Goal: Task Accomplishment & Management: Manage account settings

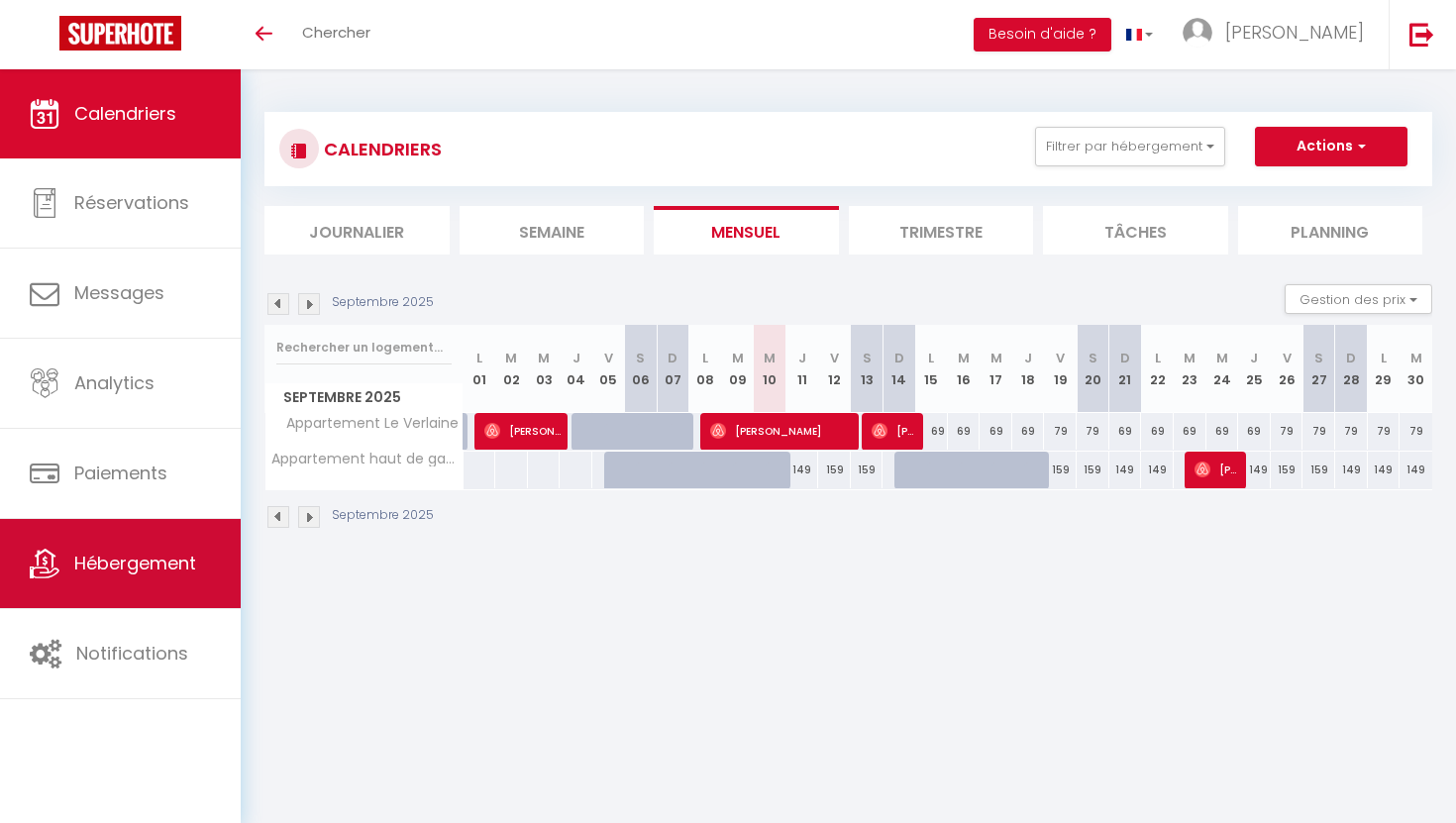
click at [94, 527] on link "Hébergement" at bounding box center [120, 563] width 241 height 89
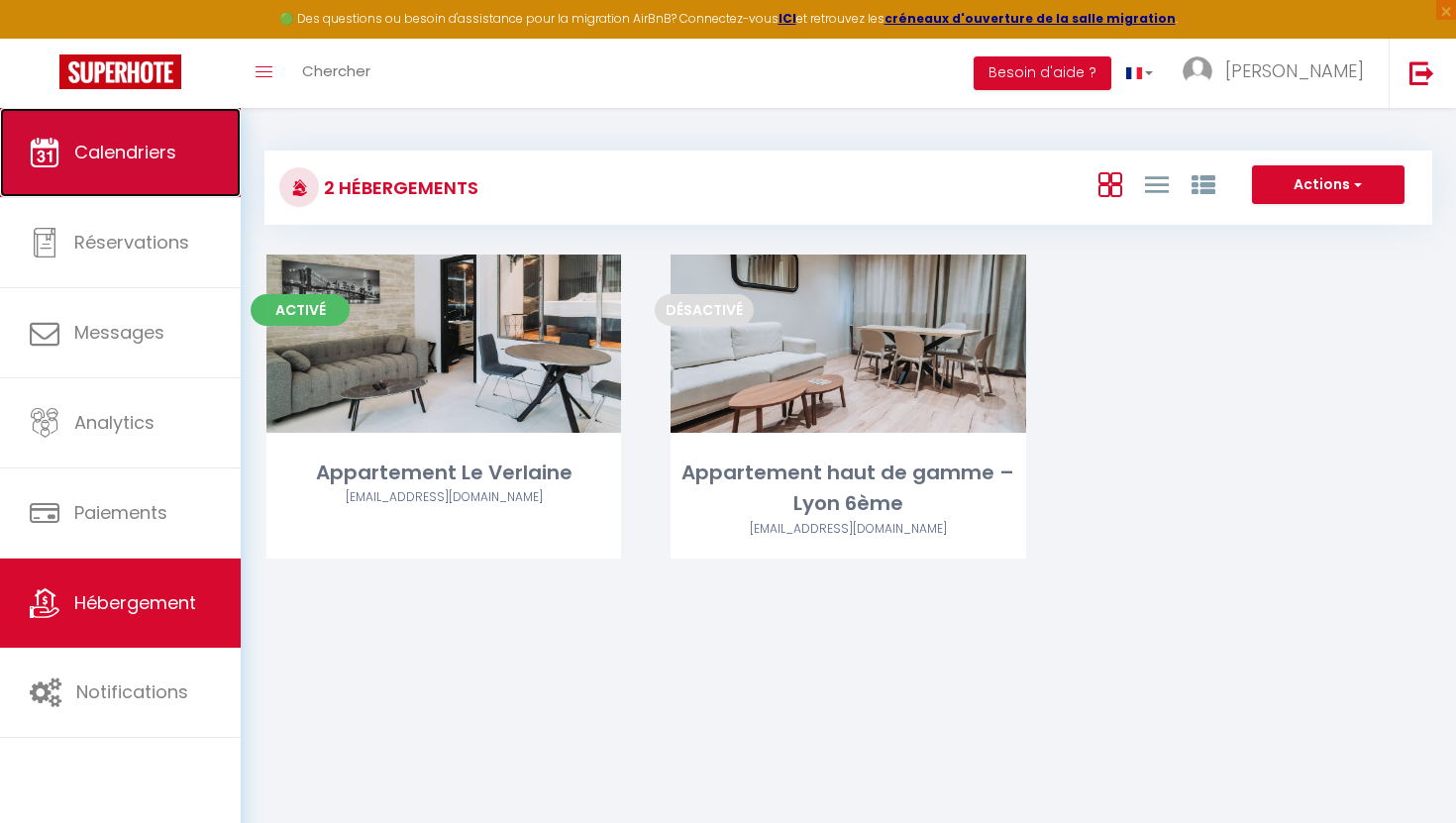
click at [154, 196] on link "Calendriers" at bounding box center [120, 152] width 241 height 89
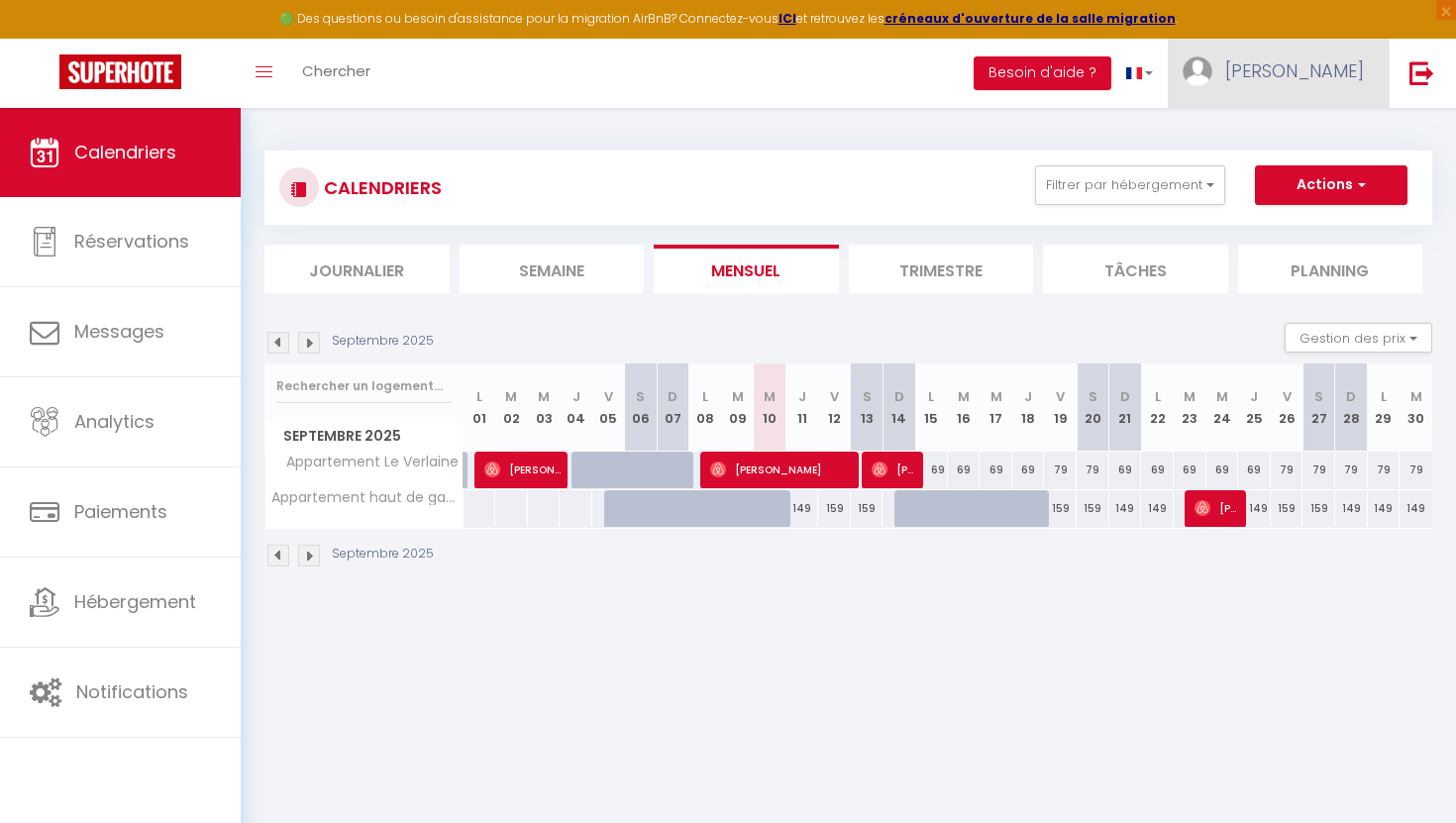
click at [1212, 73] on img at bounding box center [1197, 71] width 30 height 30
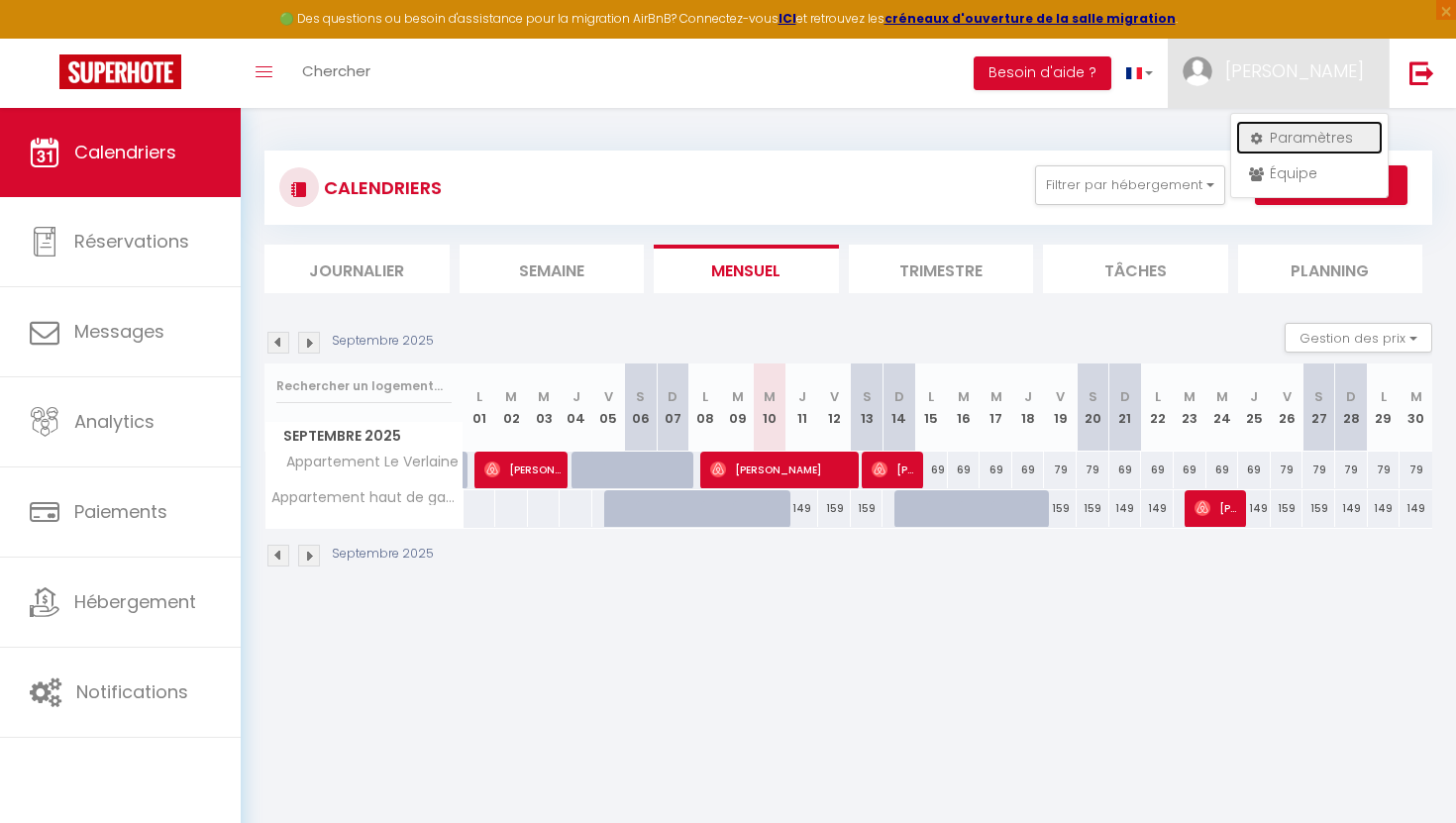
click at [1305, 135] on link "Paramètres" at bounding box center [1309, 138] width 147 height 34
select select "28"
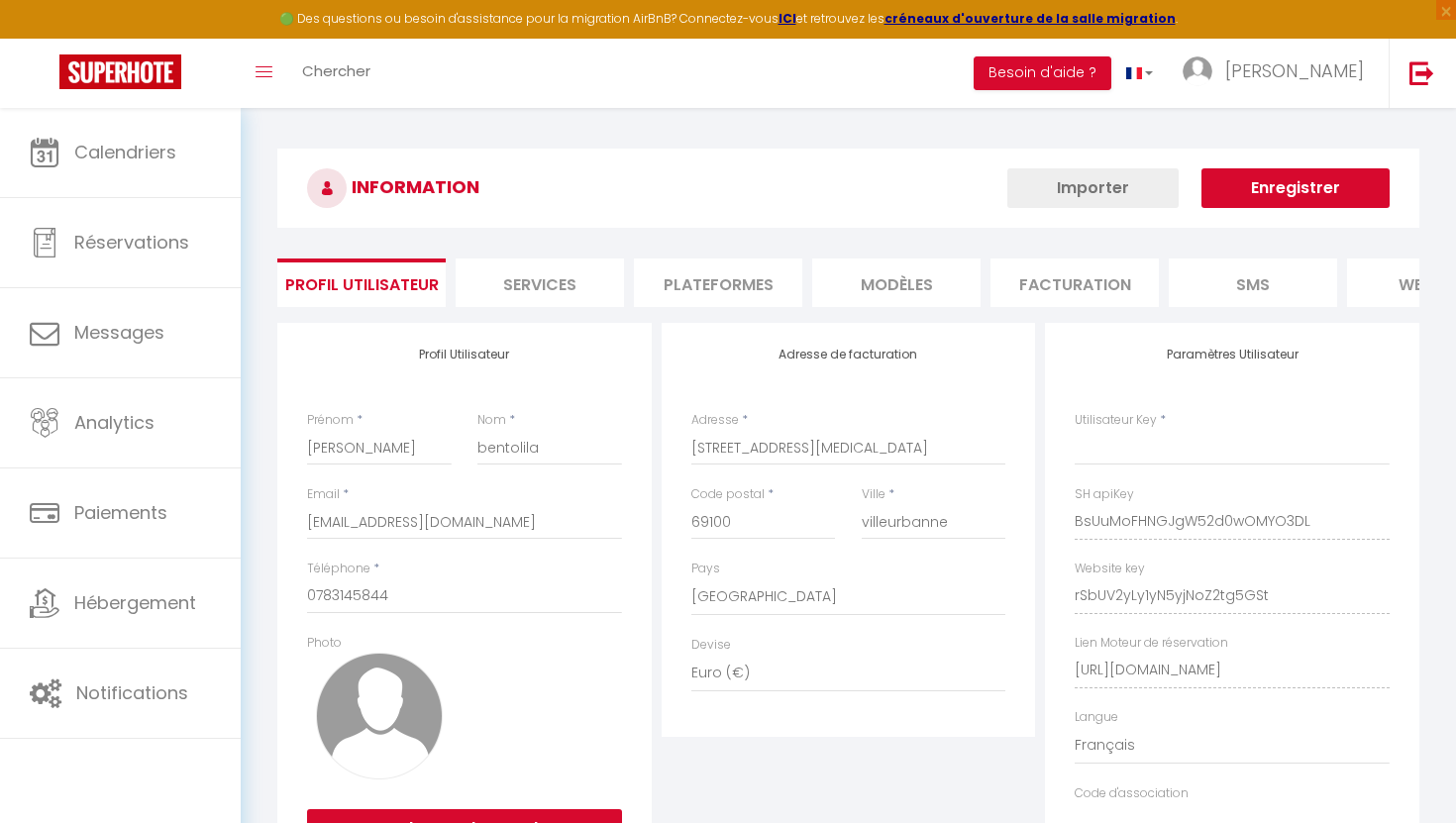
type input "BsUuMoFHNGJgW52d0wOMYO3DL"
type input "rSbUV2yLy1yN5yjNoZ2tg5GSt"
type input "[URL][DOMAIN_NAME]"
select select "fr"
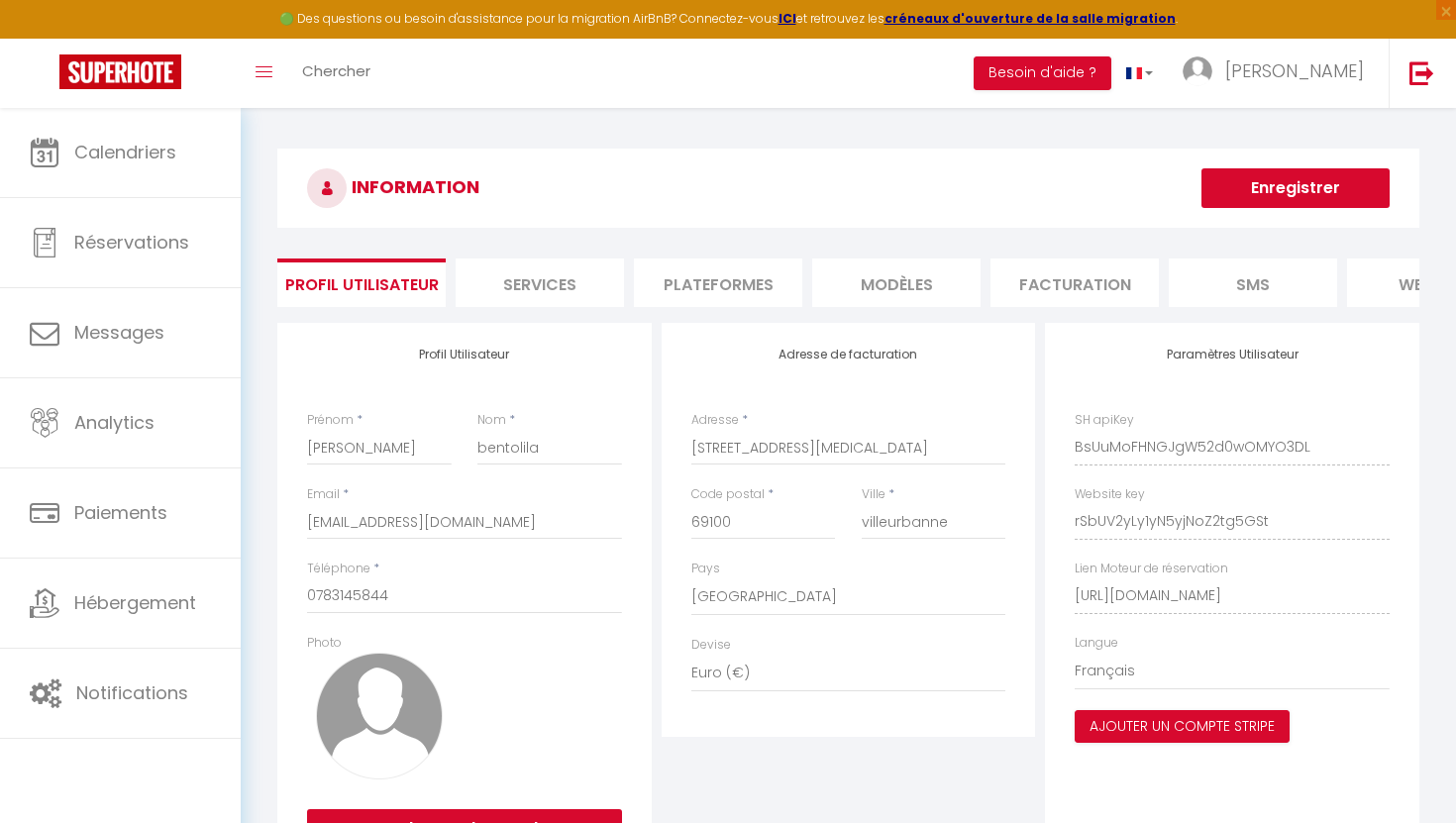
click at [769, 281] on li "Plateformes" at bounding box center [718, 282] width 168 height 49
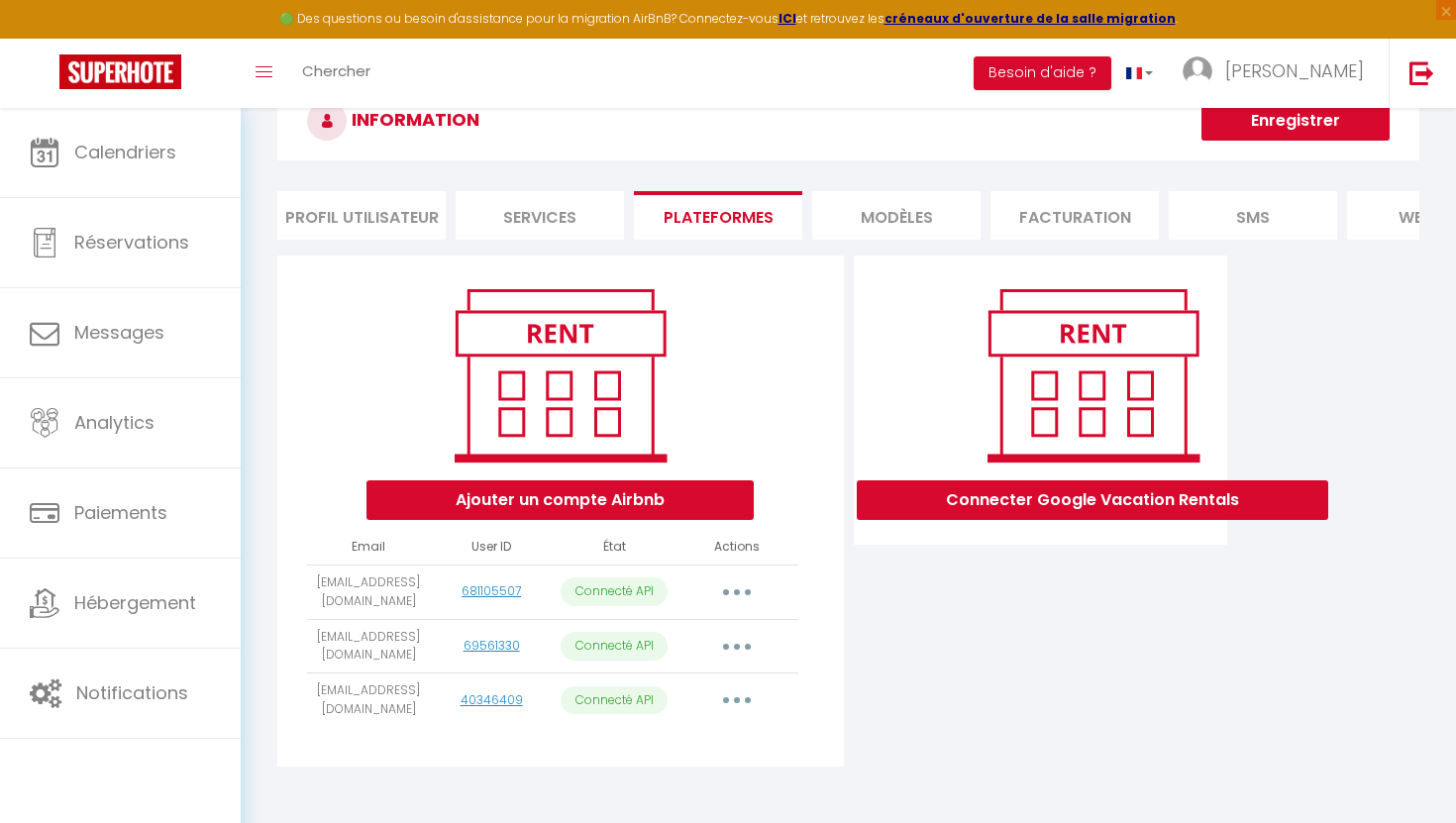
scroll to position [108, 0]
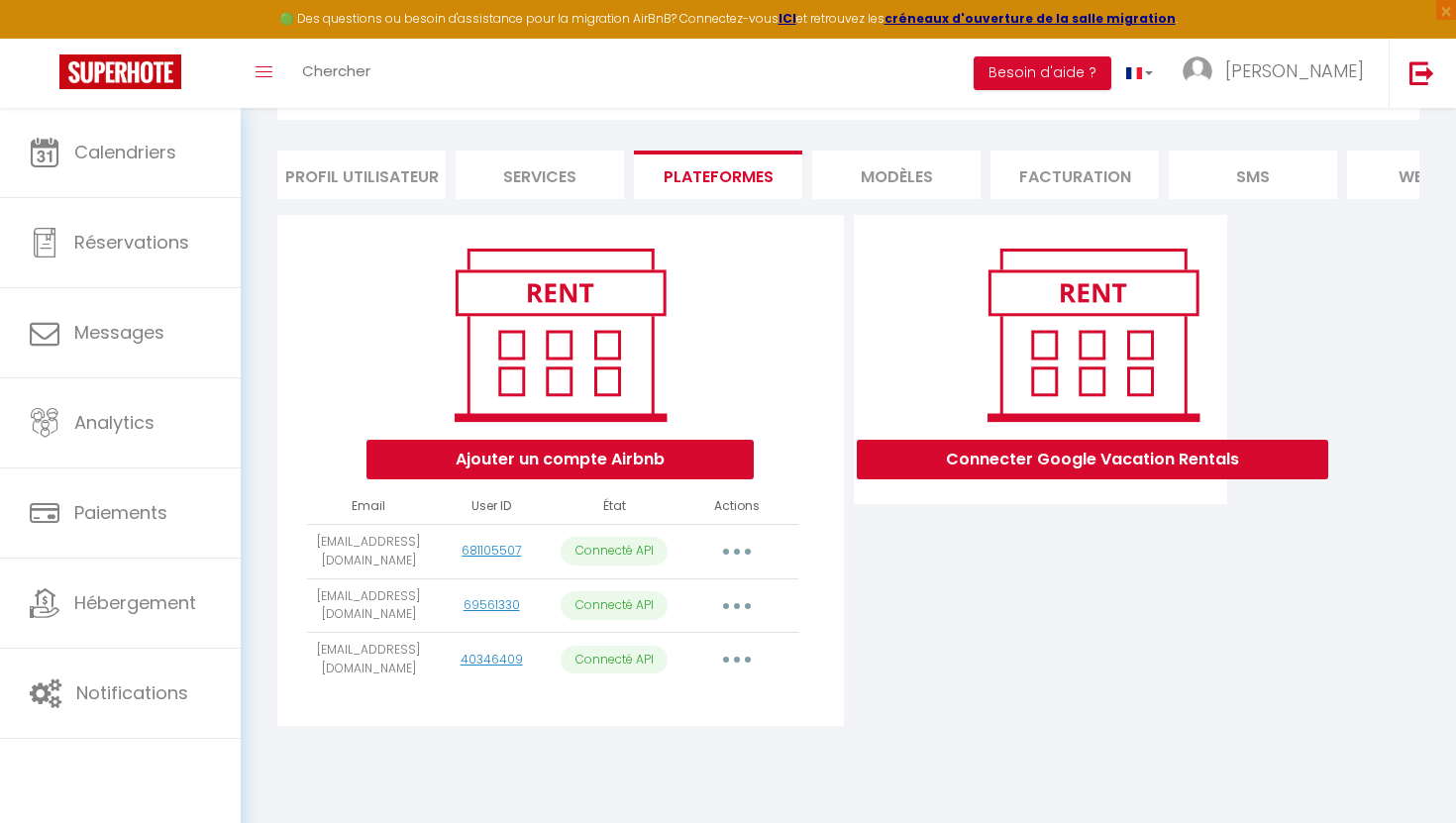
click at [734, 664] on button "button" at bounding box center [736, 660] width 55 height 32
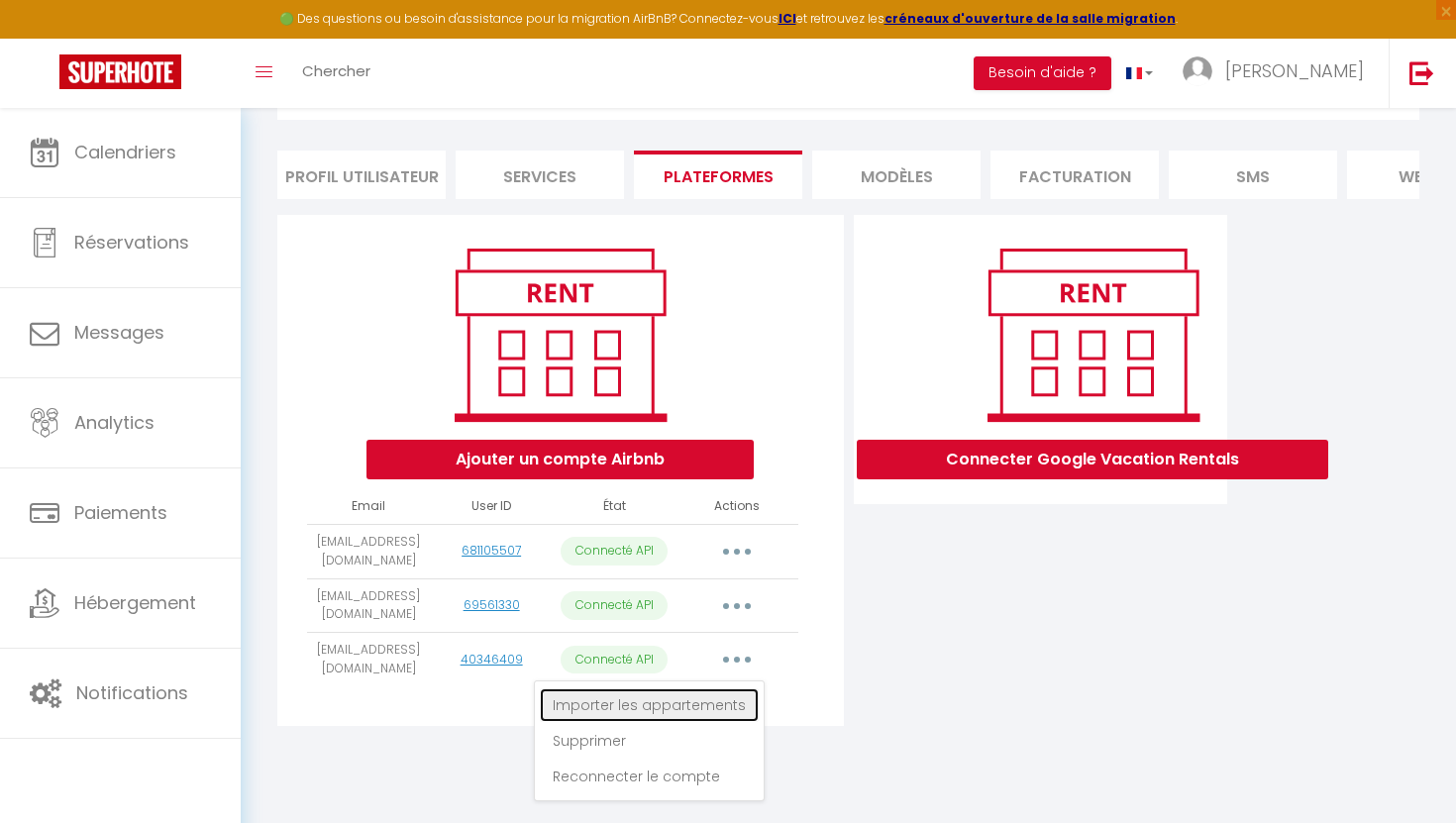
click at [679, 712] on link "Importer les appartements" at bounding box center [649, 705] width 219 height 34
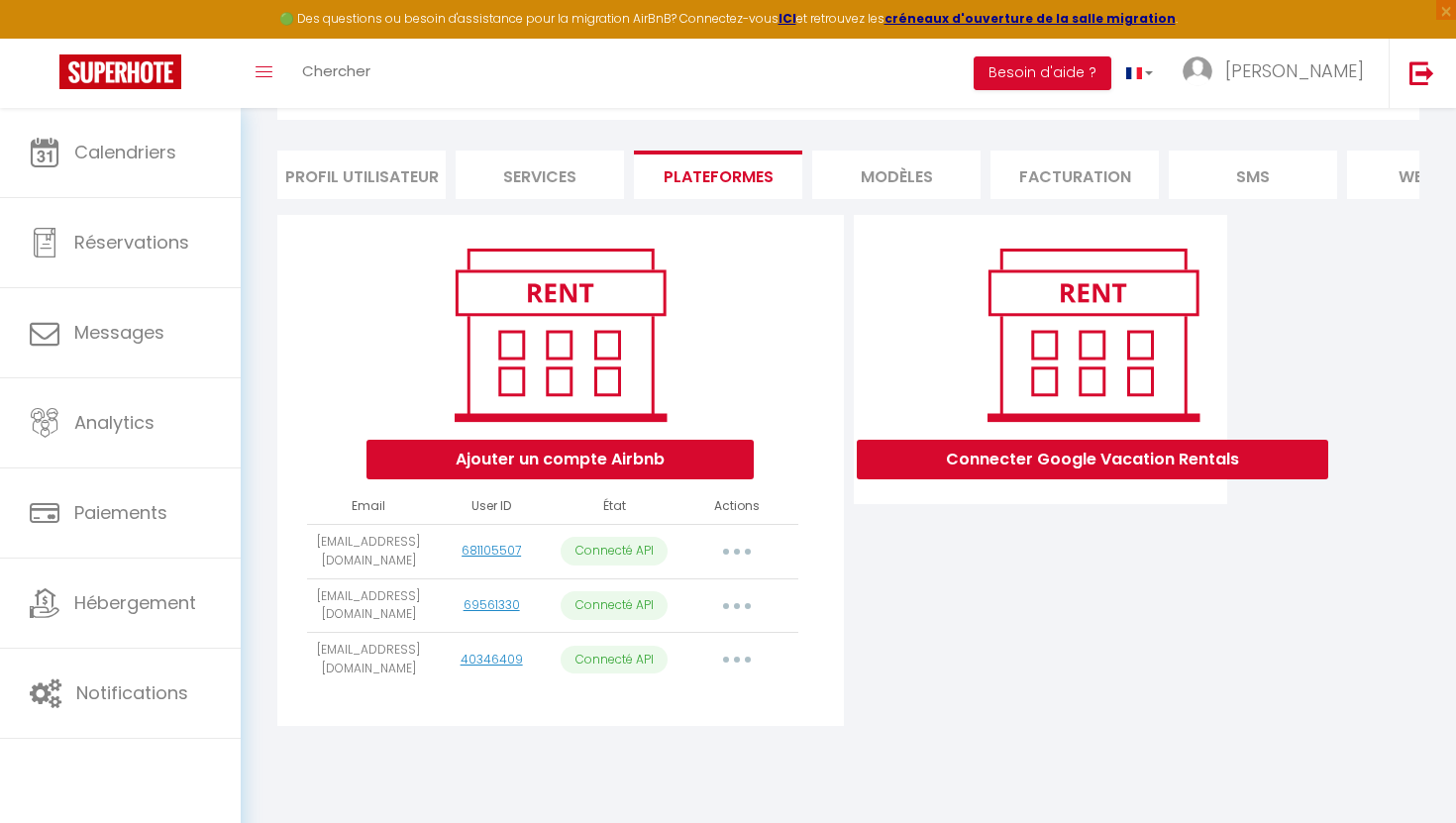
select select
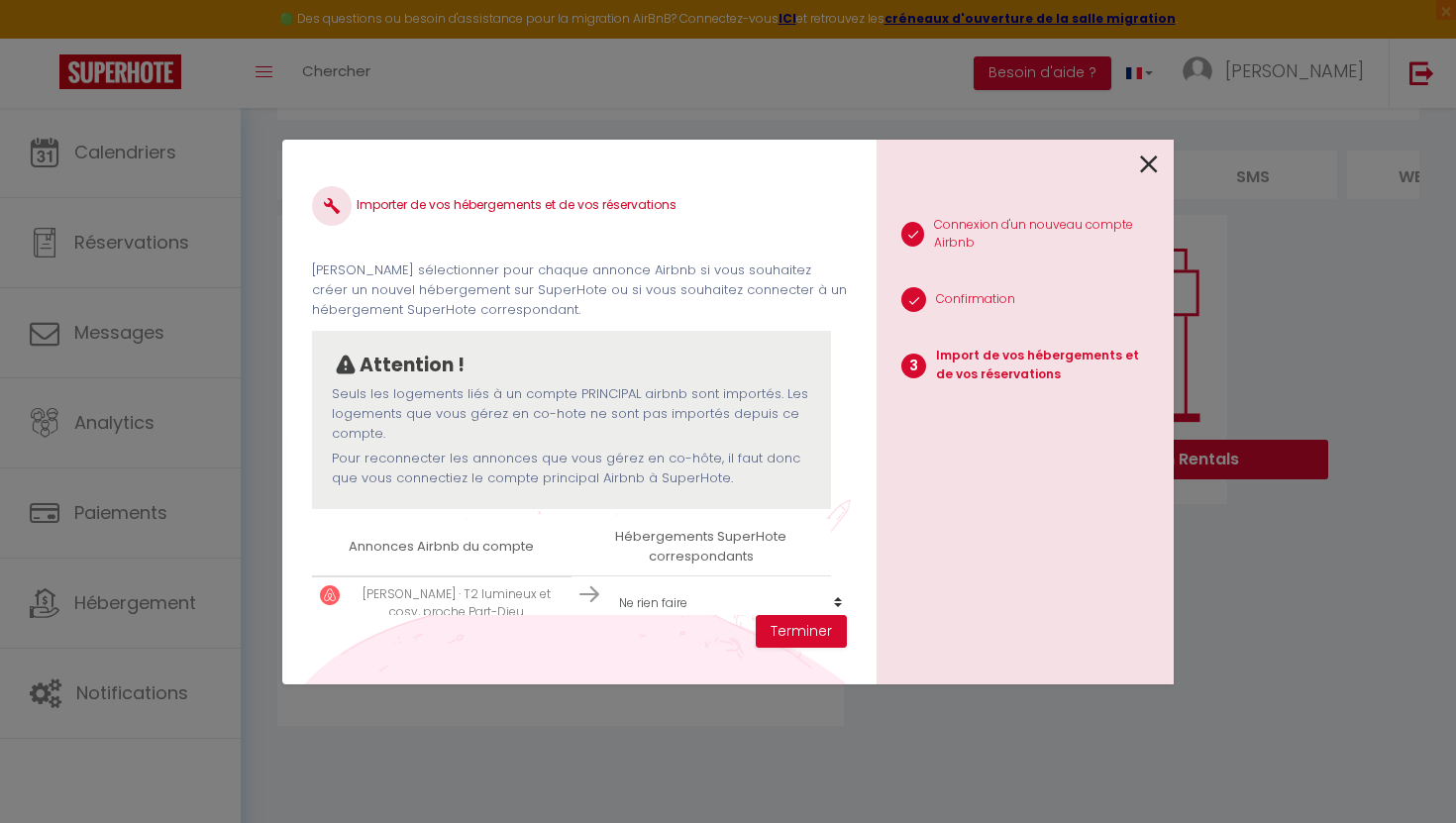
scroll to position [85, 0]
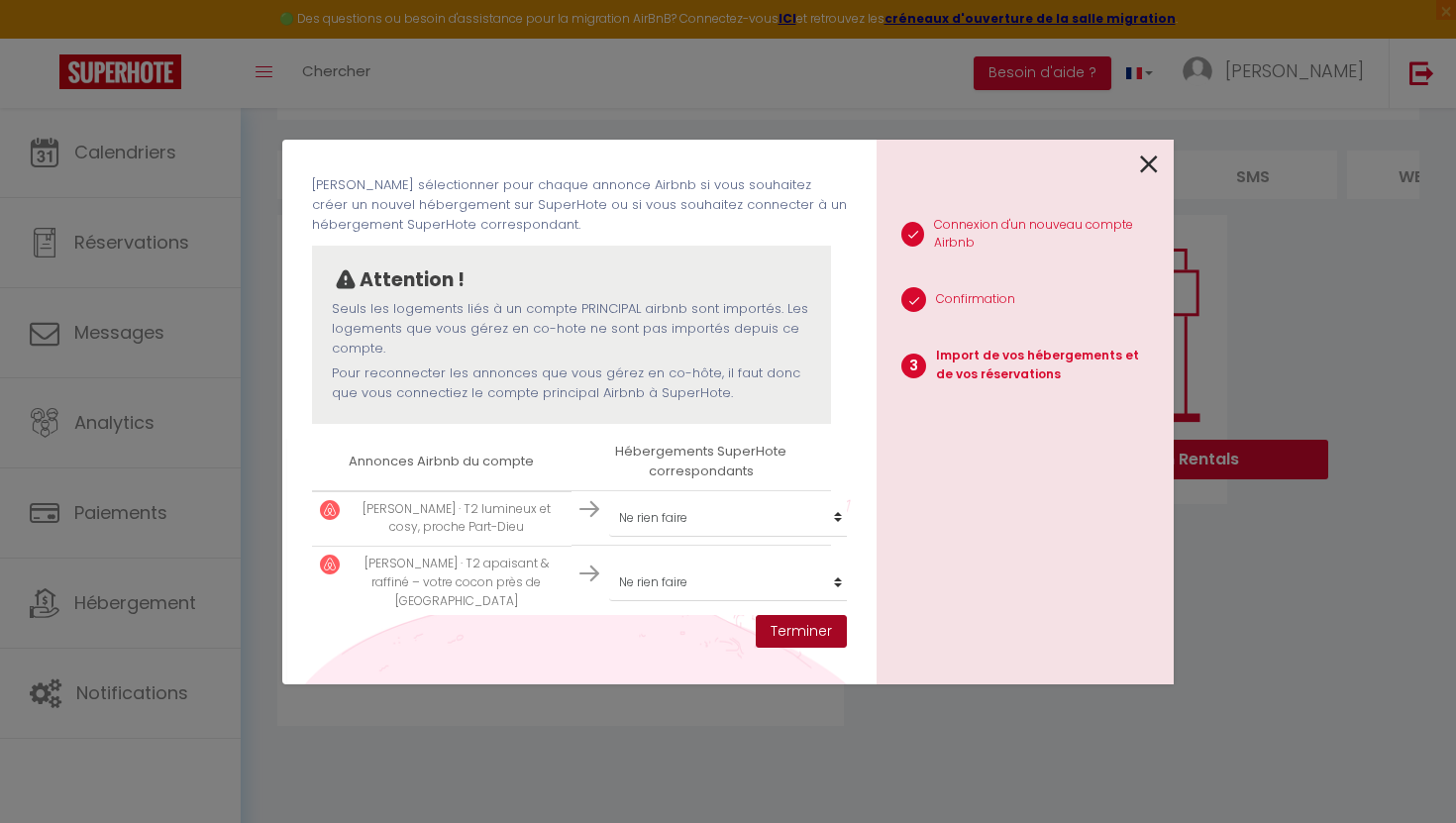
click at [781, 637] on button "Terminer" at bounding box center [801, 632] width 91 height 34
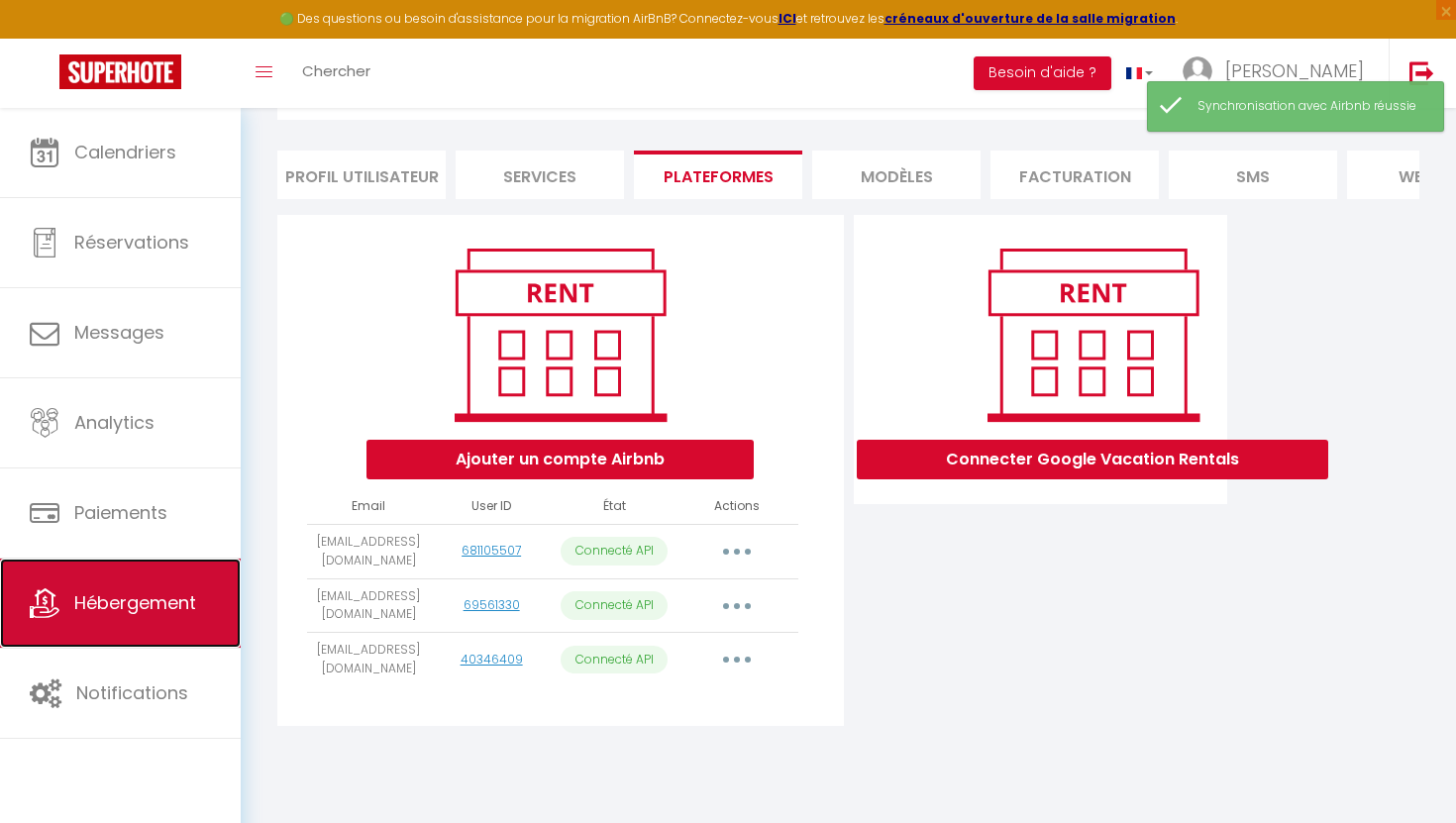
click at [147, 579] on link "Hébergement" at bounding box center [120, 602] width 241 height 89
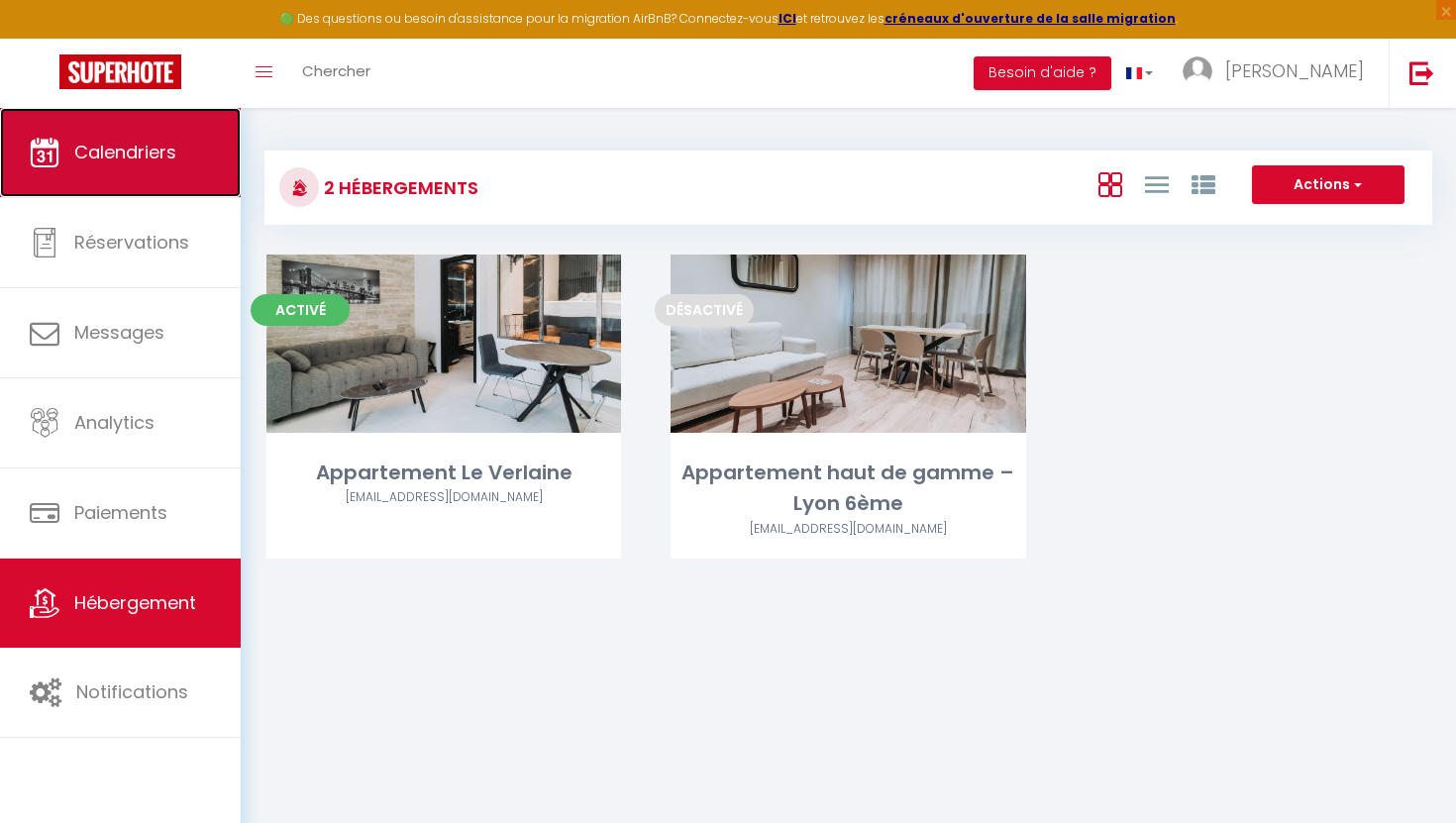
click at [137, 155] on span "Calendriers" at bounding box center [125, 152] width 102 height 25
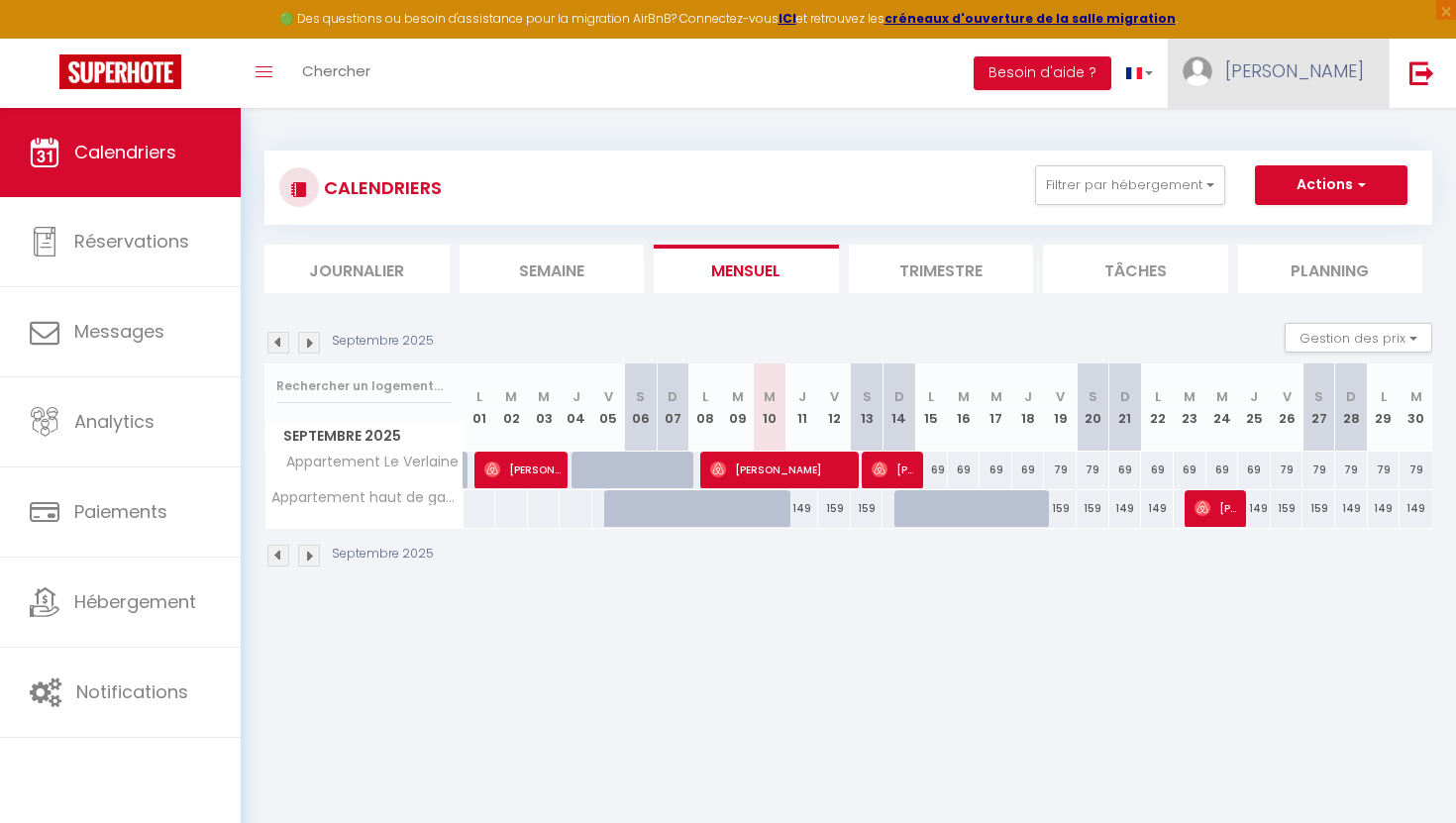
click at [1342, 86] on link "[PERSON_NAME]" at bounding box center [1277, 73] width 221 height 69
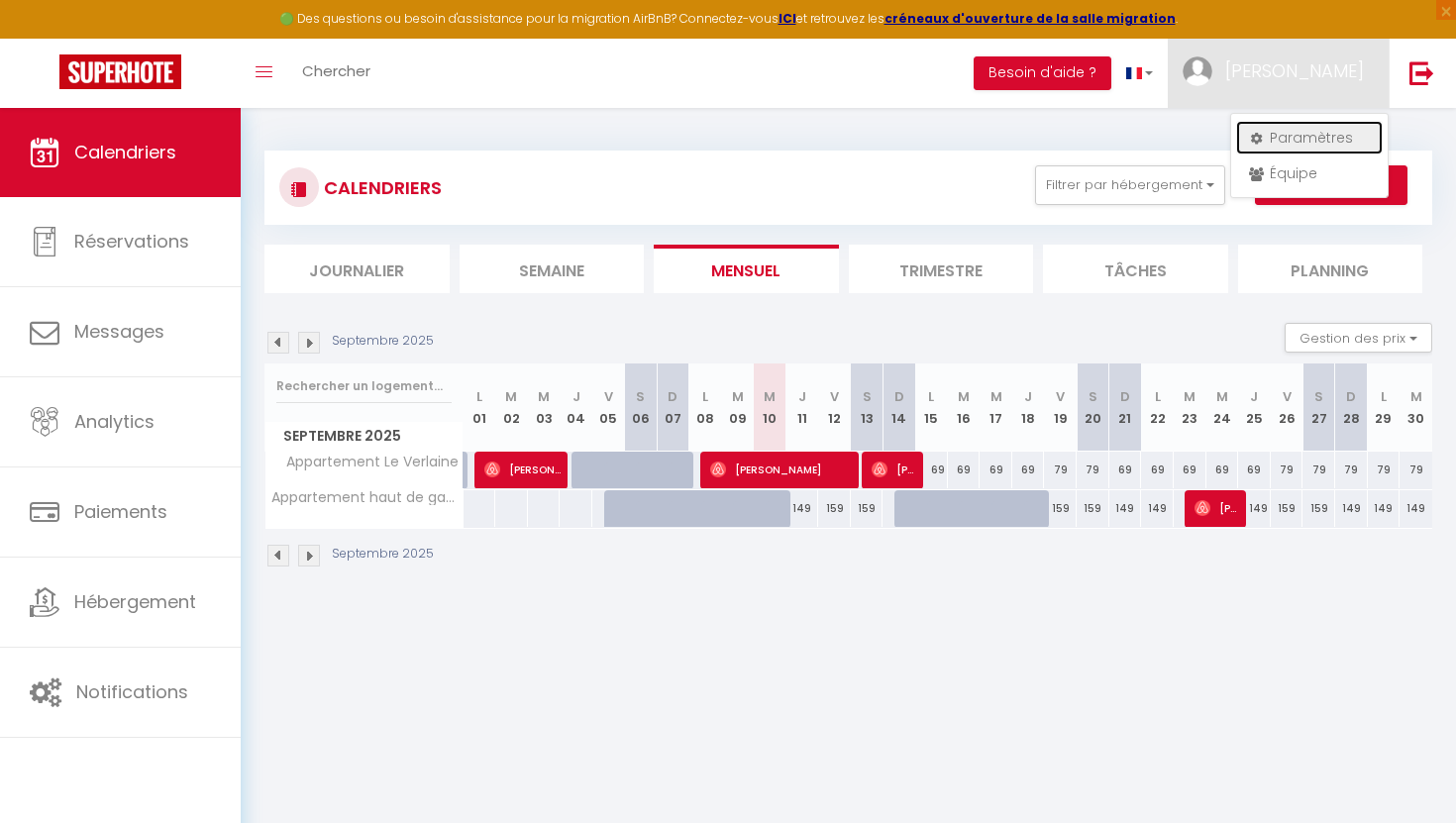
click at [1266, 142] on link "Paramètres" at bounding box center [1309, 138] width 147 height 34
select select "28"
select select "fr"
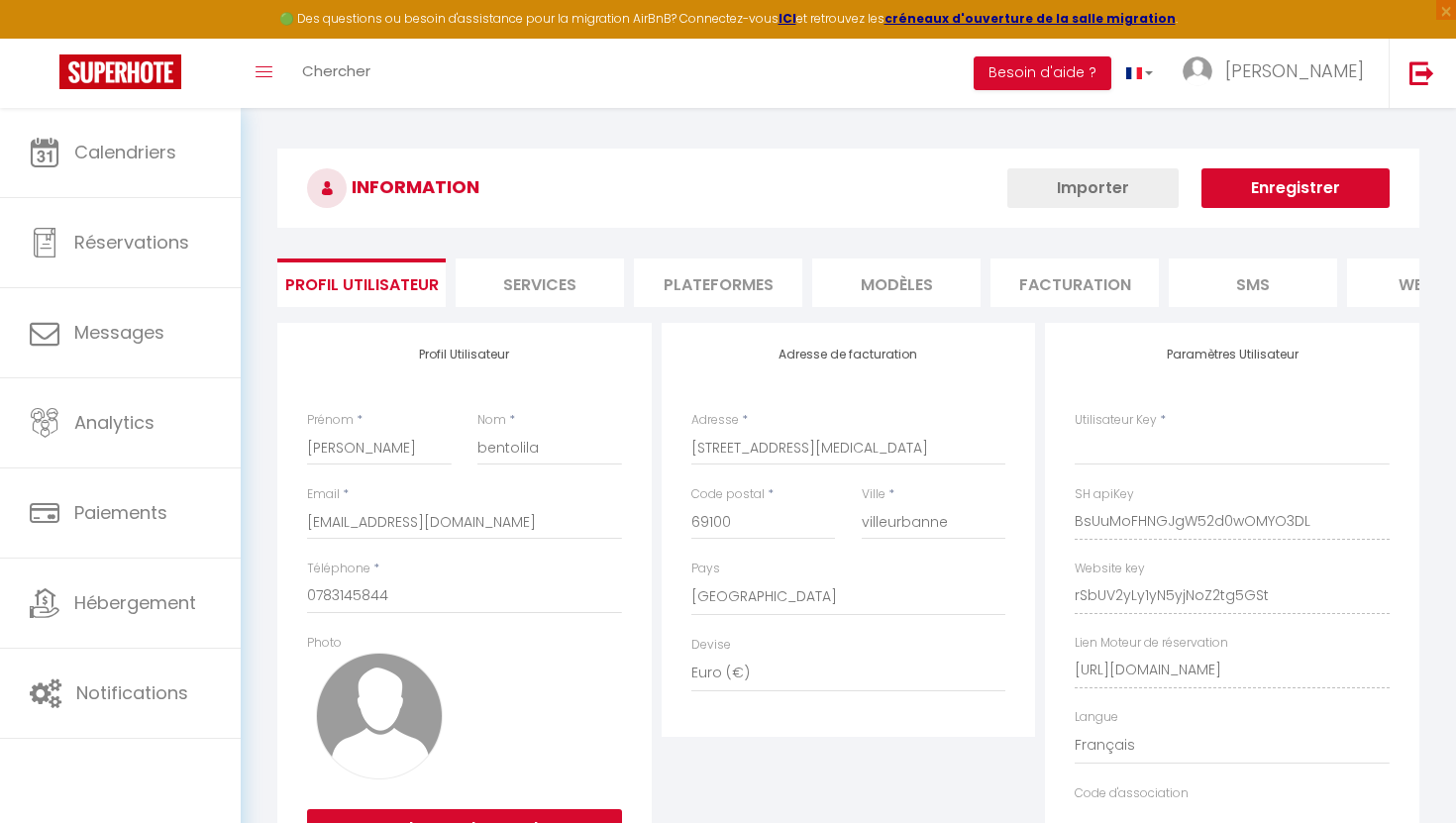
type input "BsUuMoFHNGJgW52d0wOMYO3DL"
type input "rSbUV2yLy1yN5yjNoZ2tg5GSt"
type input "[URL][DOMAIN_NAME]"
select select "fr"
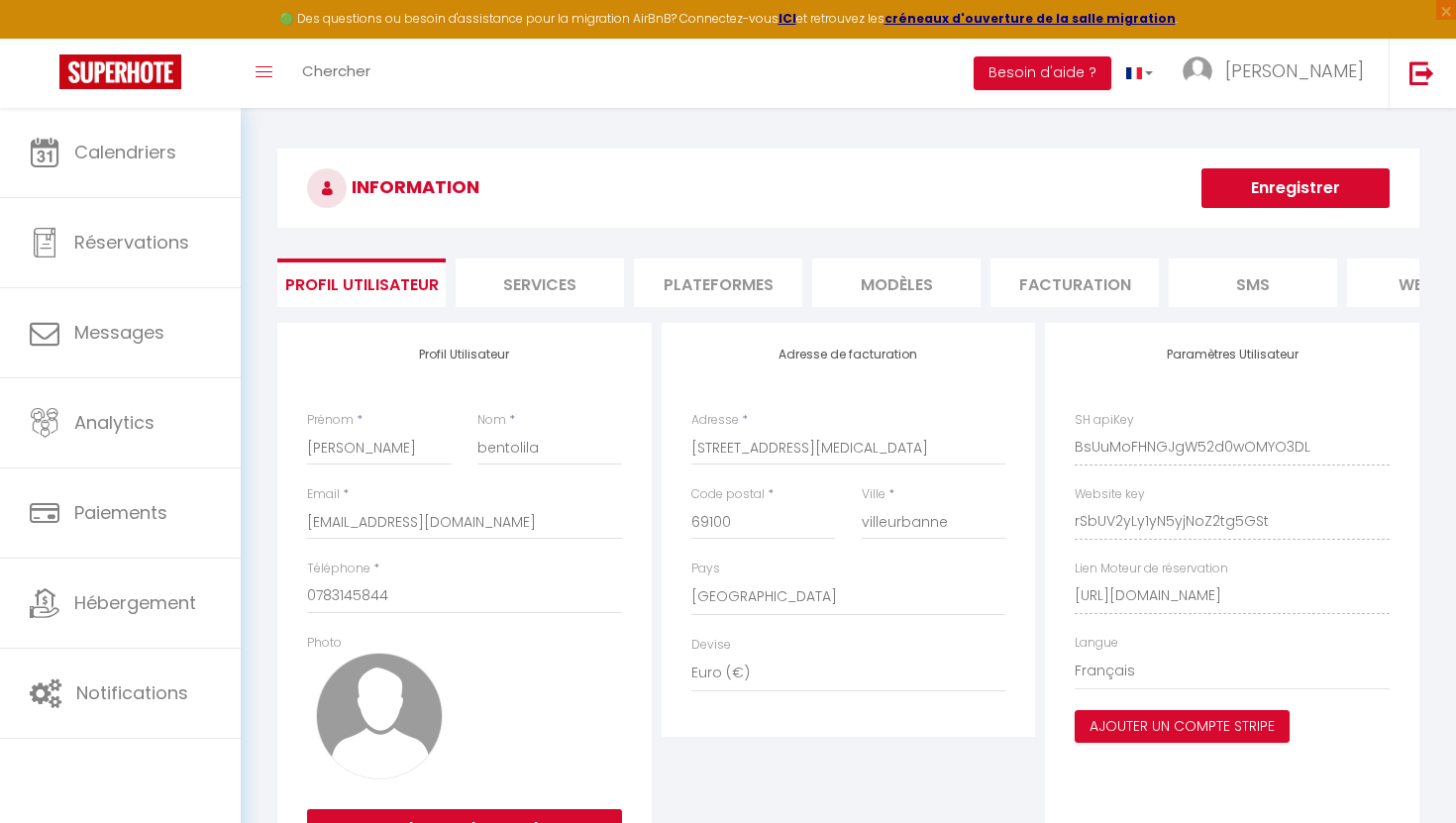
click at [696, 281] on li "Plateformes" at bounding box center [718, 282] width 168 height 49
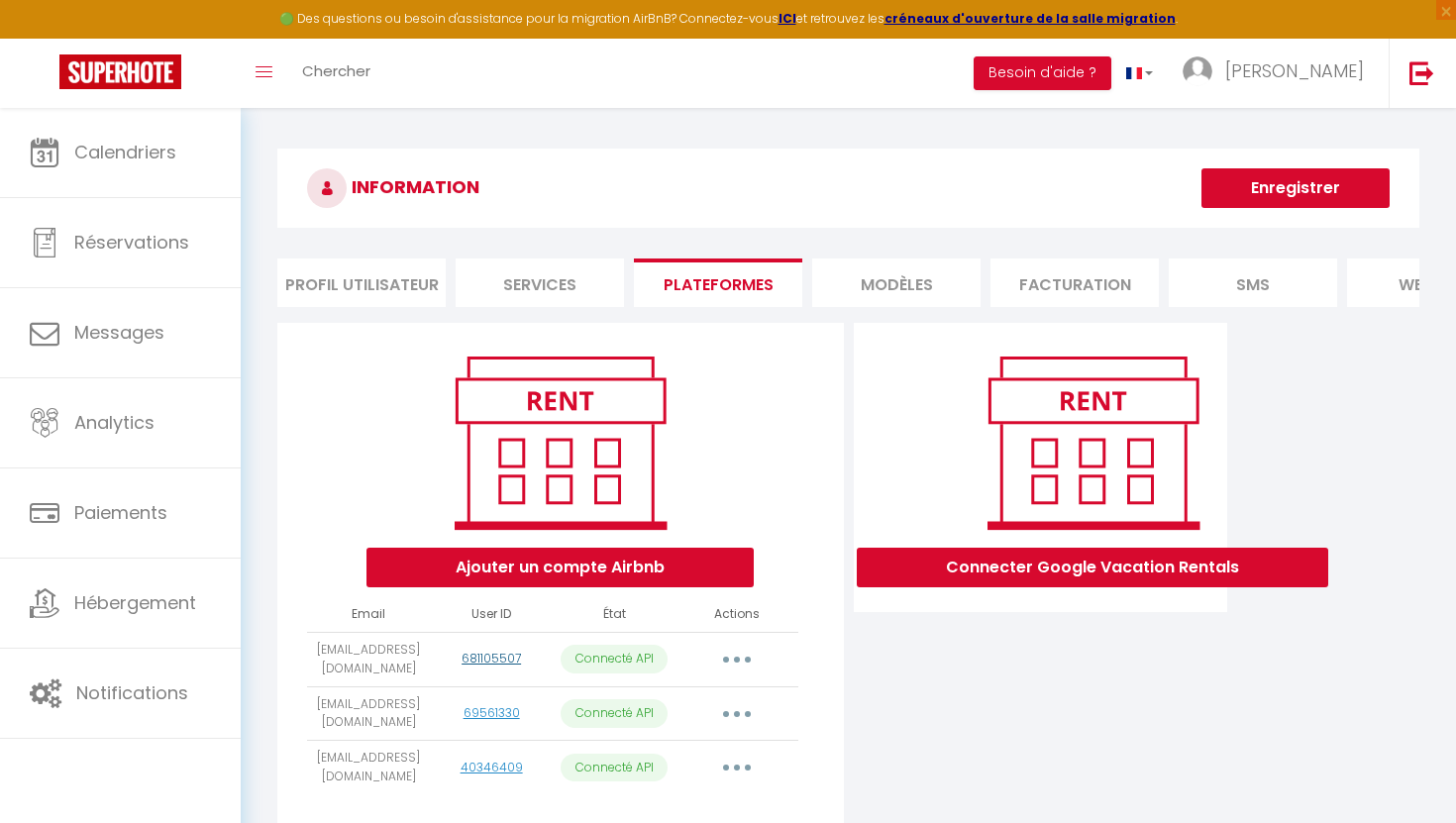
scroll to position [108, 0]
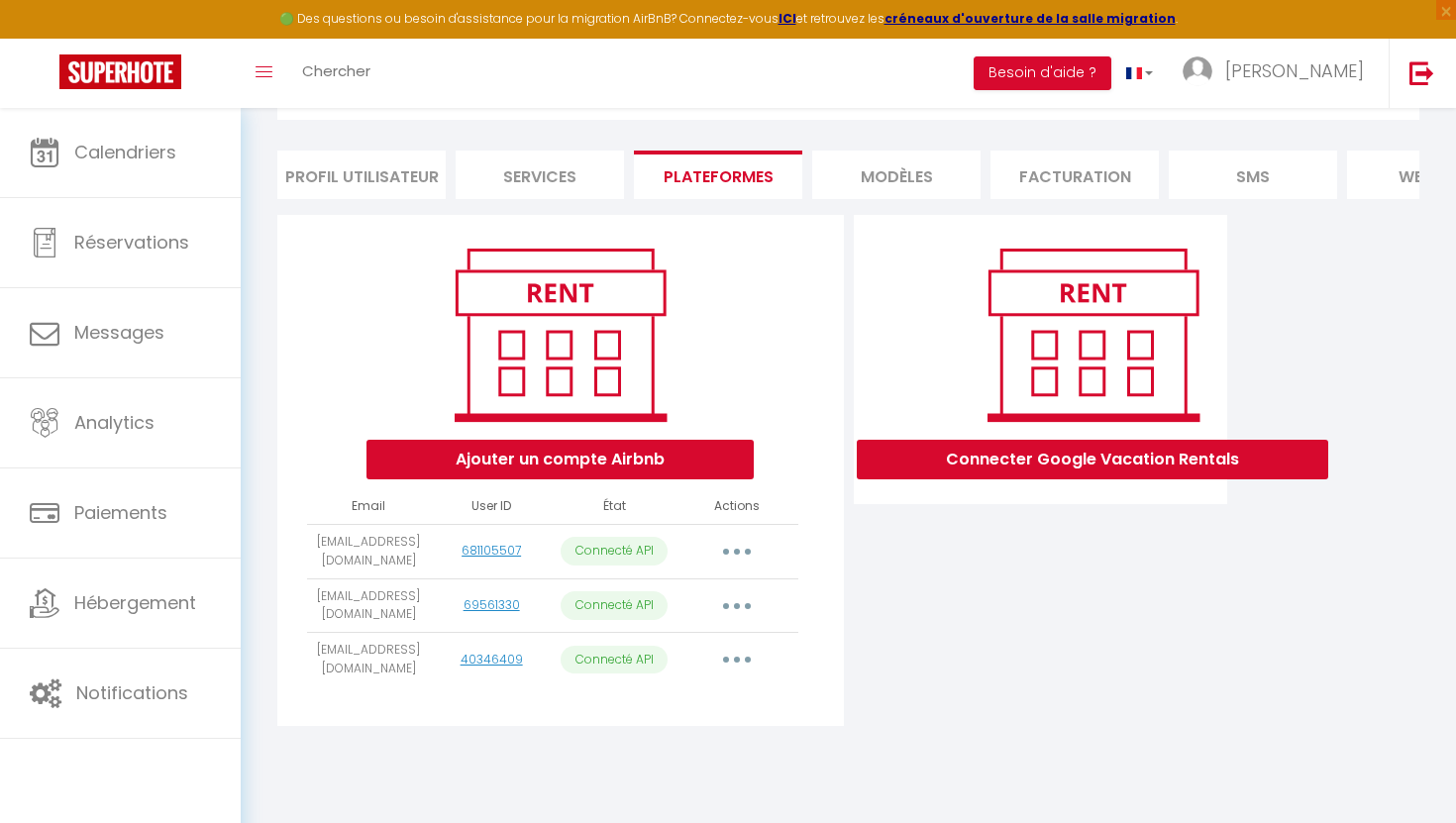
click at [747, 662] on button "button" at bounding box center [736, 660] width 55 height 32
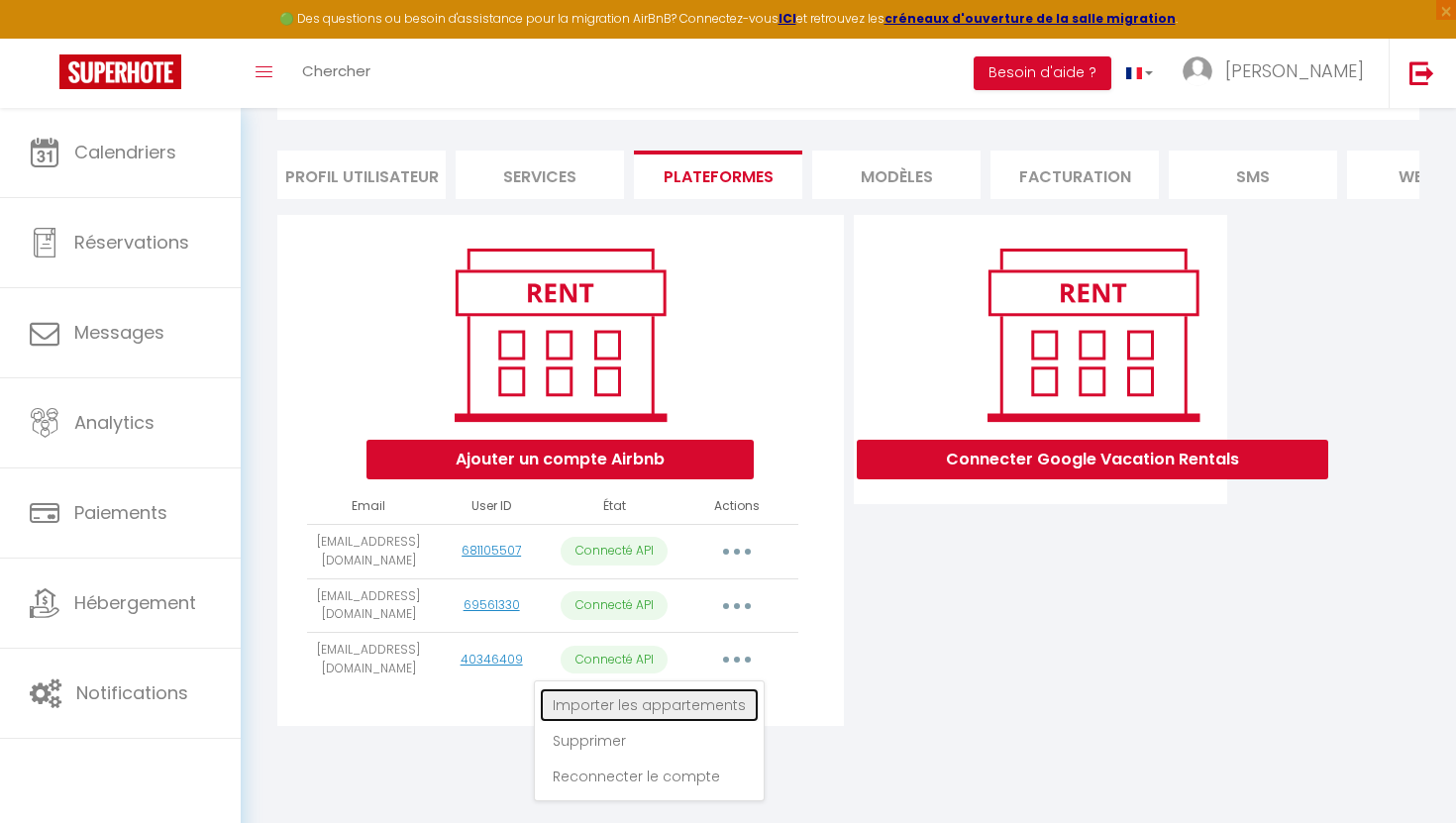
click at [679, 714] on link "Importer les appartements" at bounding box center [649, 705] width 219 height 34
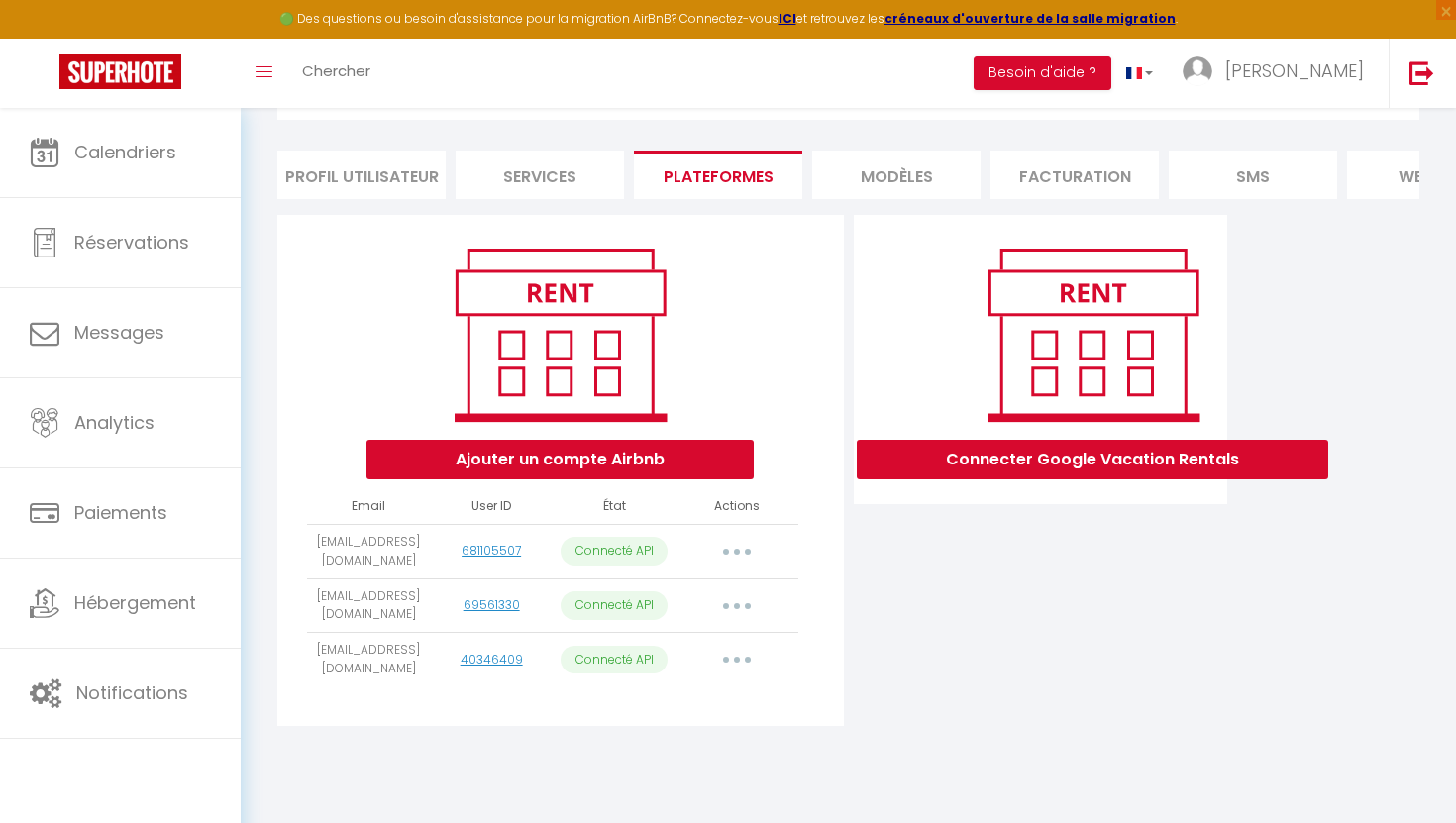
select select
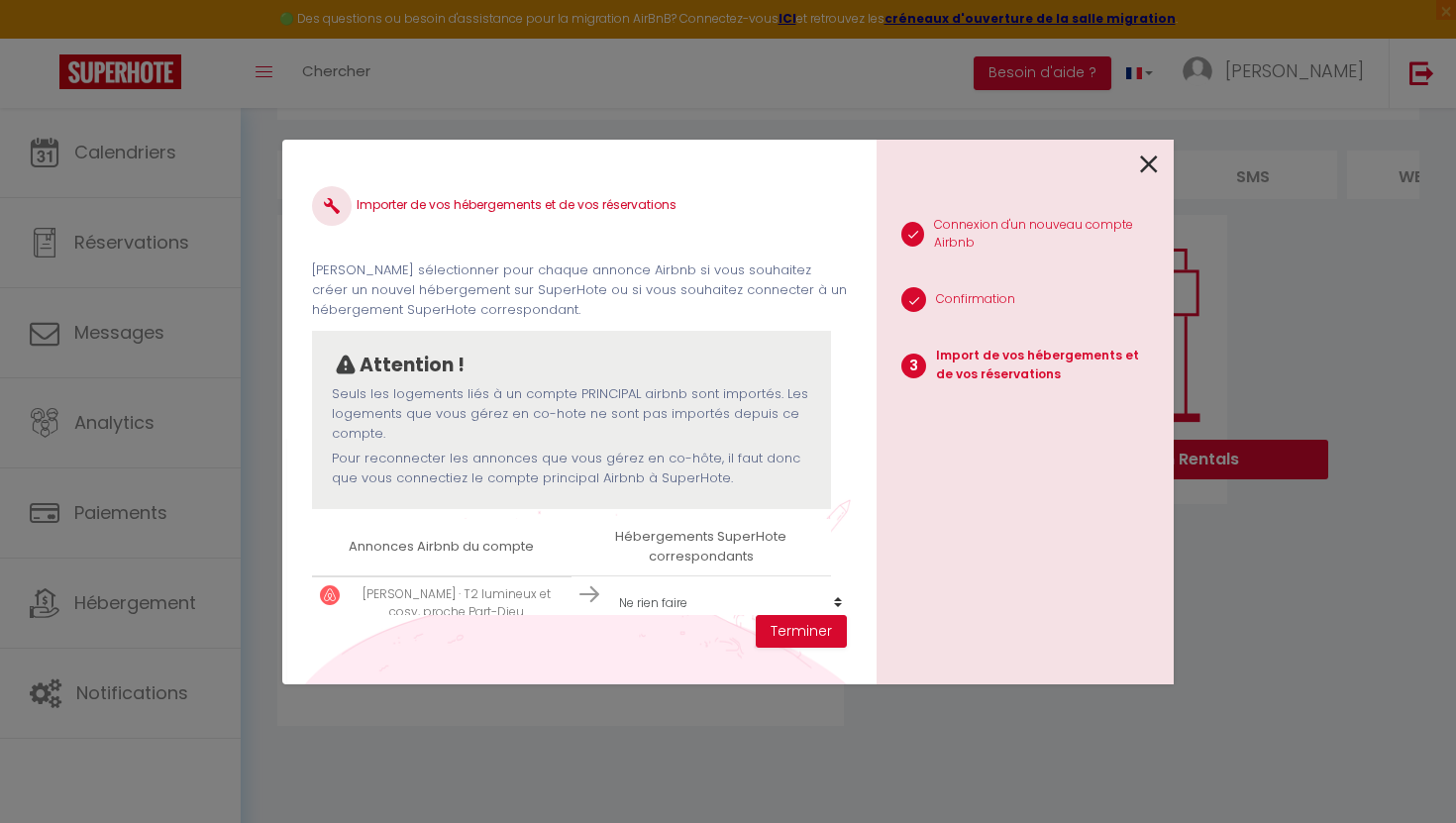
scroll to position [85, 0]
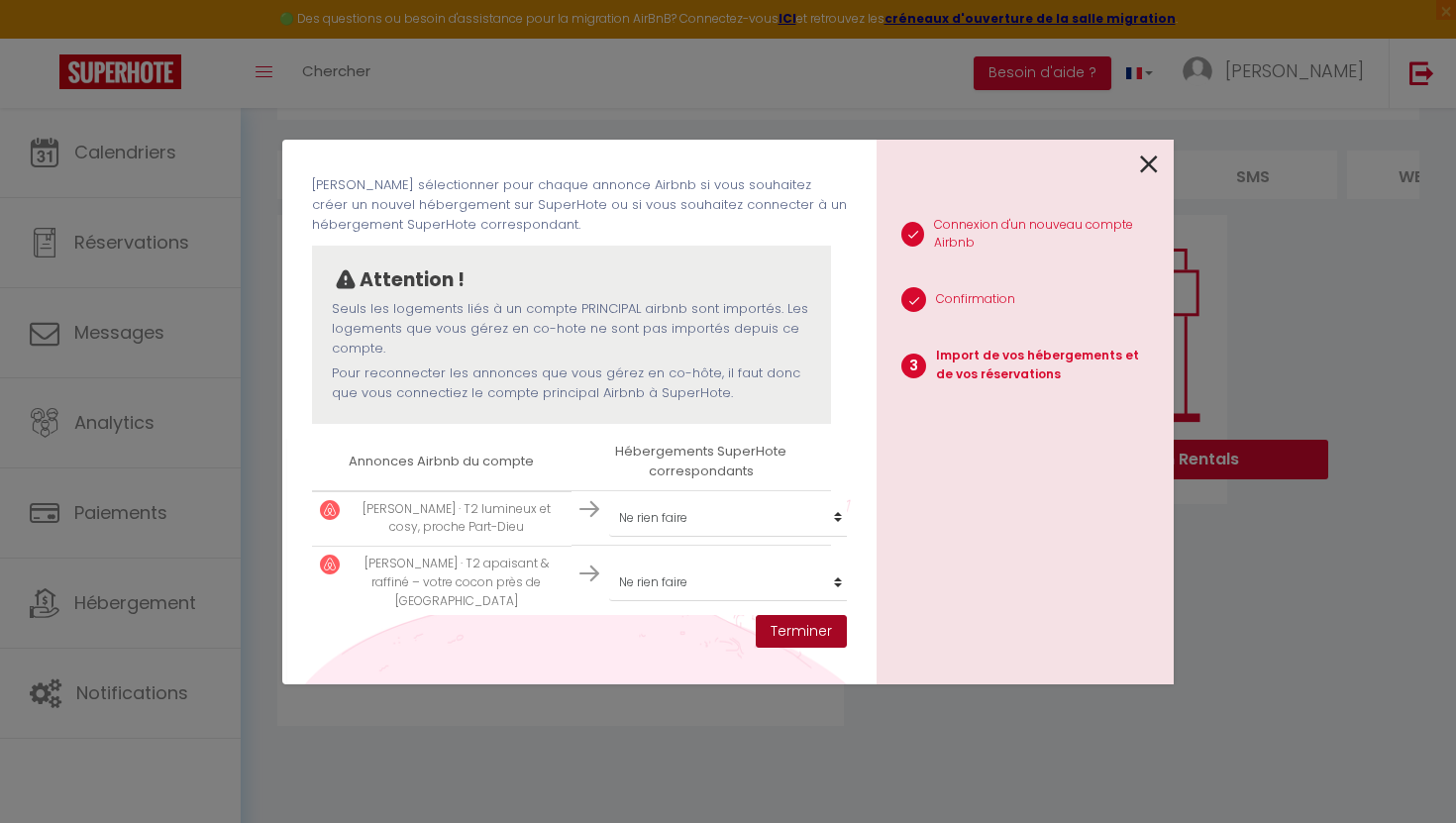
click at [792, 630] on button "Terminer" at bounding box center [801, 632] width 91 height 34
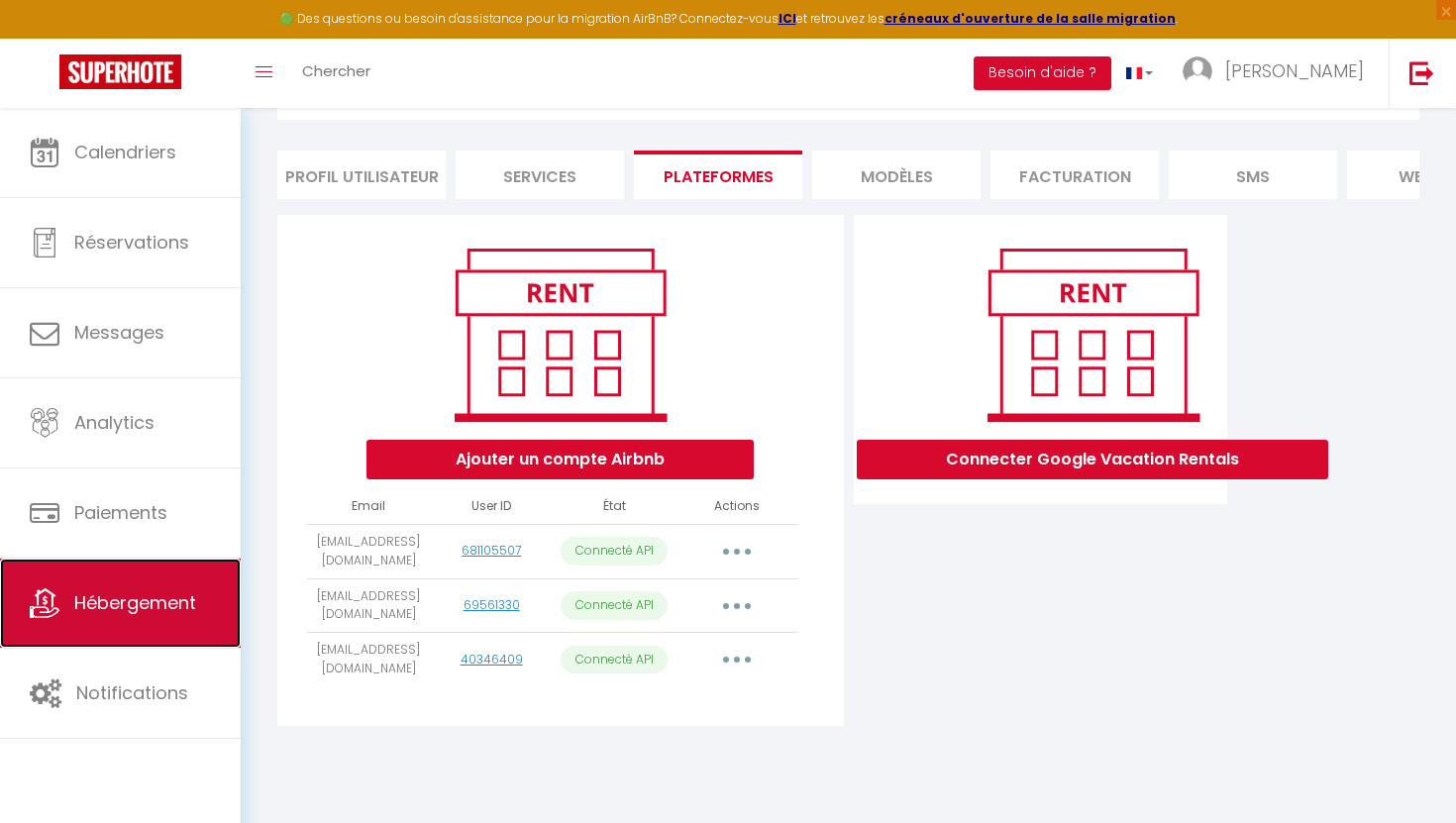
click at [183, 587] on link "Hébergement" at bounding box center [120, 602] width 241 height 89
